Goal: Navigation & Orientation: Find specific page/section

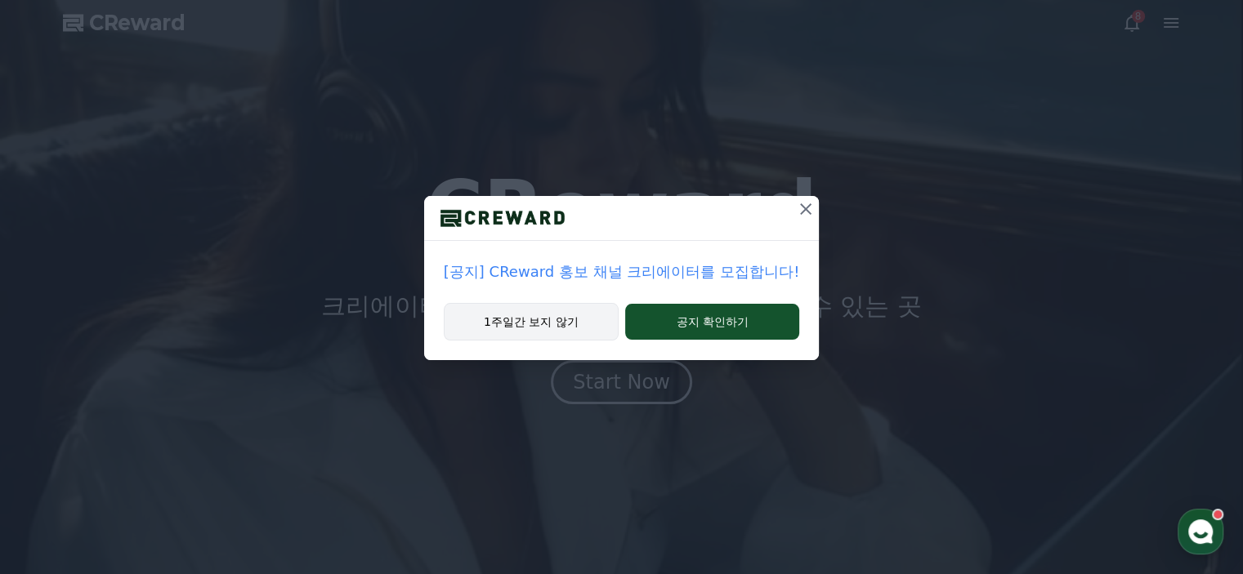
click at [514, 322] on button "1주일간 보지 않기" at bounding box center [531, 322] width 175 height 38
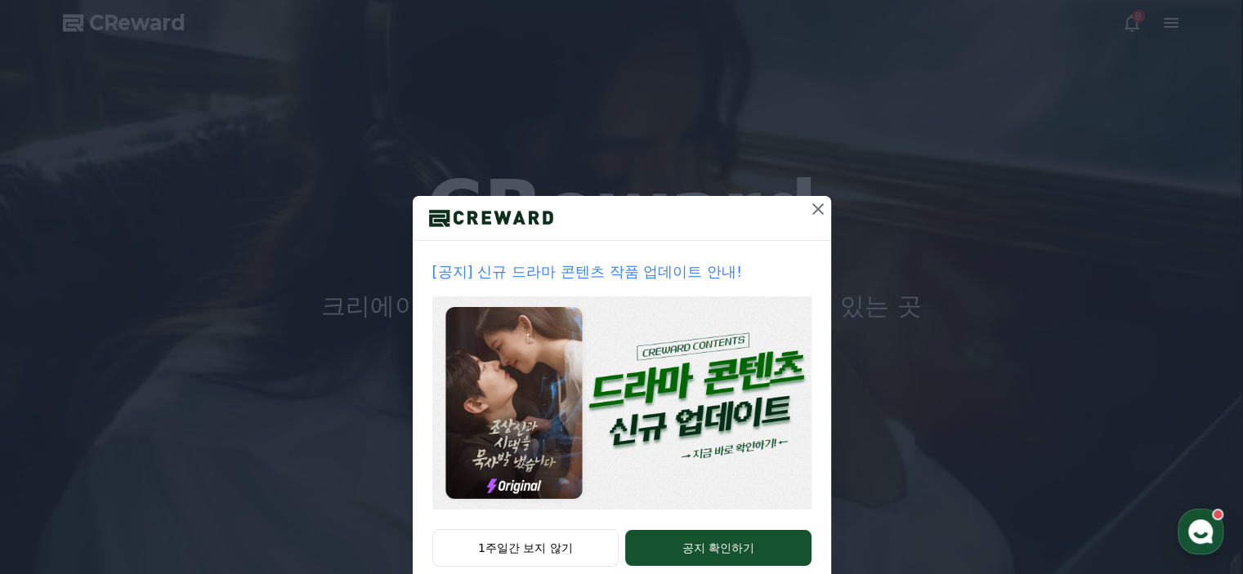
click at [814, 210] on icon at bounding box center [818, 209] width 20 height 20
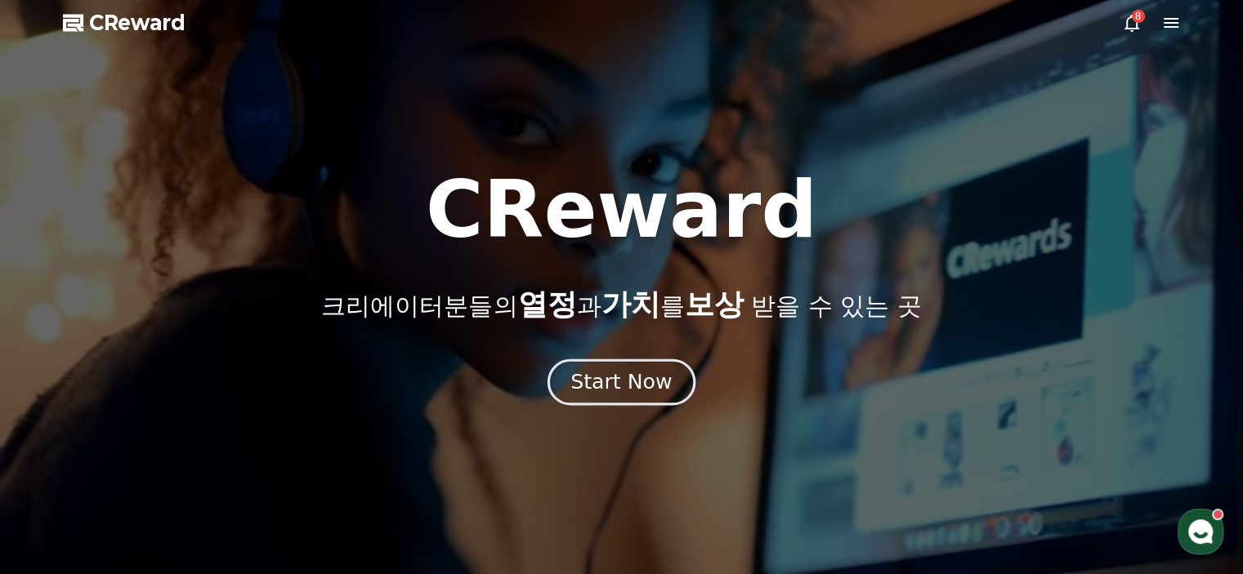
click at [611, 395] on div "Start Now" at bounding box center [620, 383] width 101 height 28
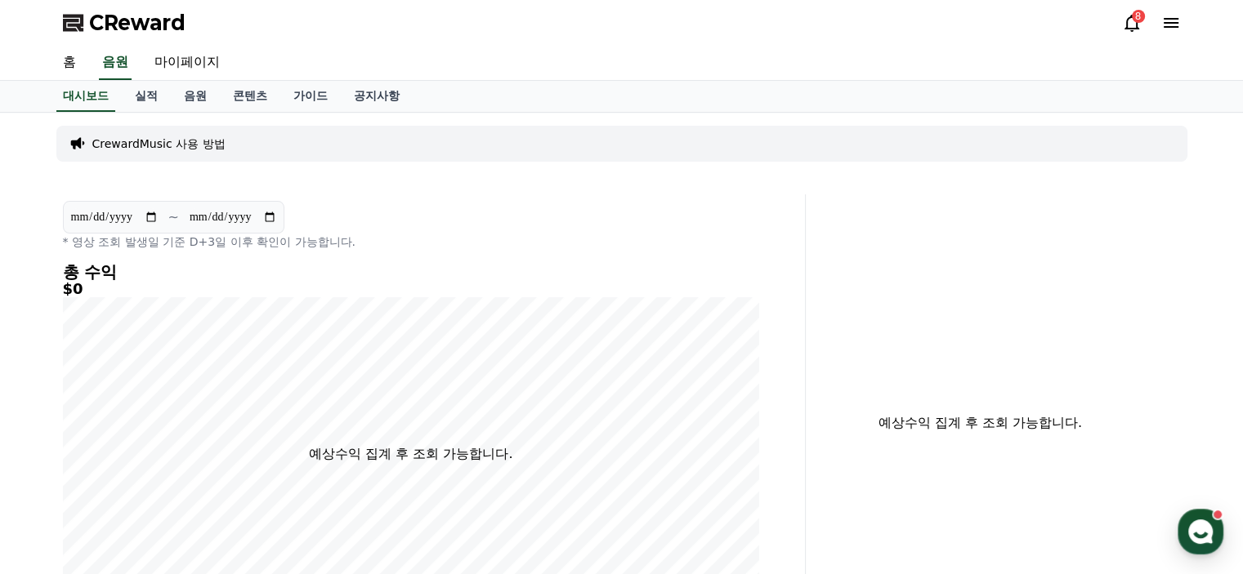
click at [1141, 18] on div "8" at bounding box center [1138, 16] width 13 height 13
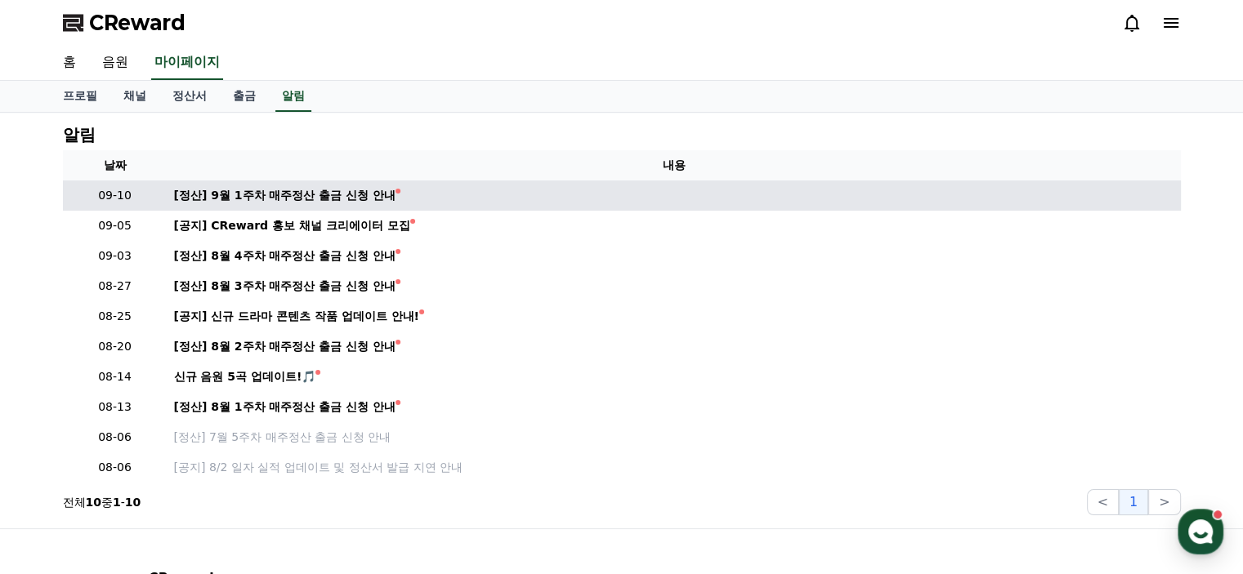
click at [356, 204] on td "[정산] 9월 1주차 매주정산 출금 신청 안내" at bounding box center [674, 196] width 1013 height 30
click at [353, 195] on div "[정산] 9월 1주차 매주정산 출금 신청 안내" at bounding box center [285, 195] width 222 height 17
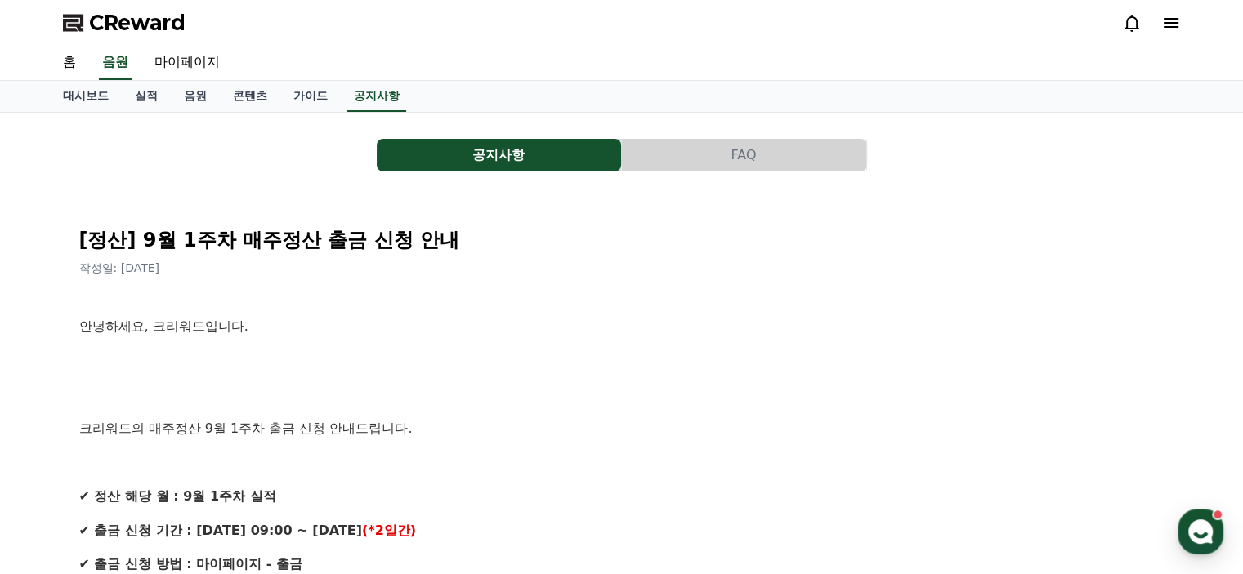
click at [127, 20] on span "CReward" at bounding box center [137, 23] width 96 height 26
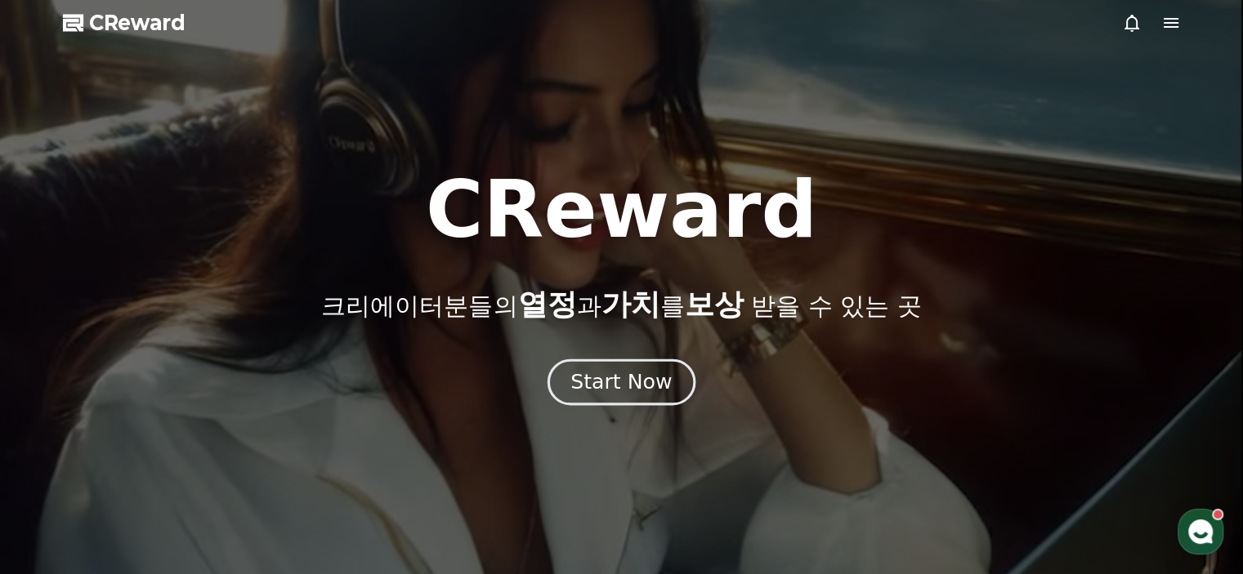
click at [614, 374] on div "Start Now" at bounding box center [620, 383] width 101 height 28
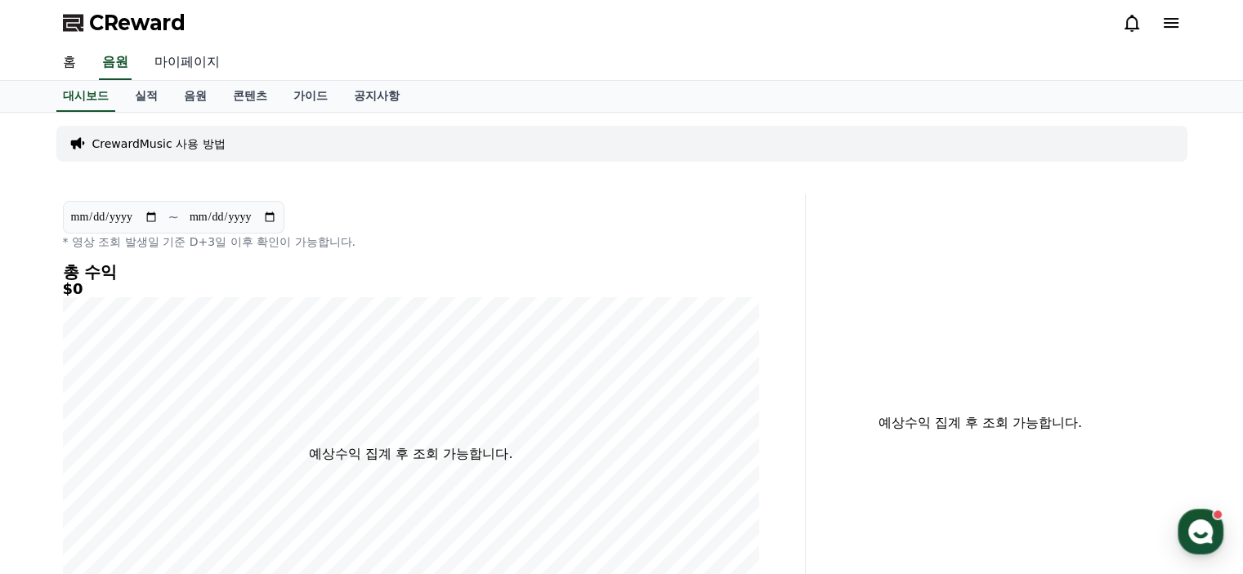
click at [192, 64] on link "마이페이지" at bounding box center [187, 63] width 92 height 34
select select "**********"
